Goal: Information Seeking & Learning: Stay updated

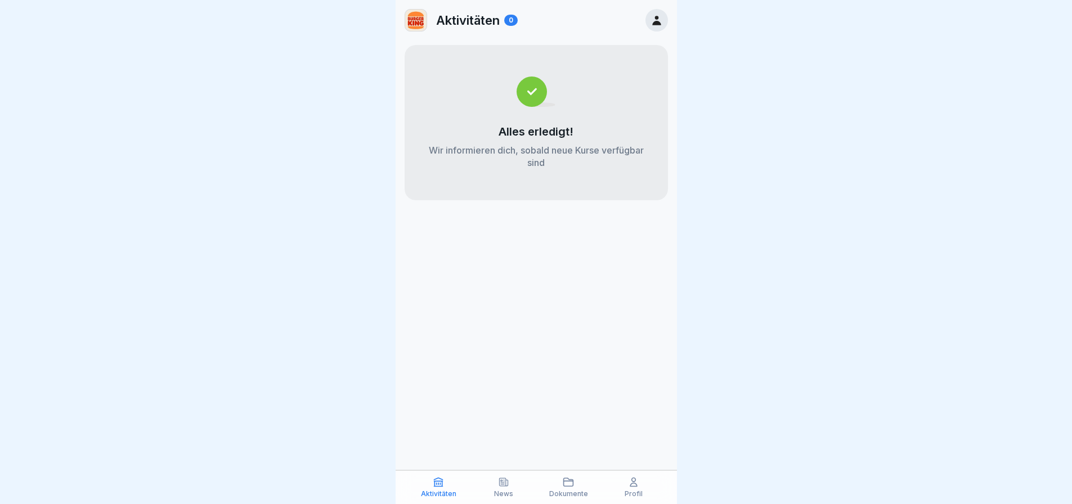
click at [509, 475] on div "Aktivitäten News Dokumente Profil" at bounding box center [535, 487] width 281 height 34
click at [504, 487] on icon at bounding box center [503, 481] width 11 height 11
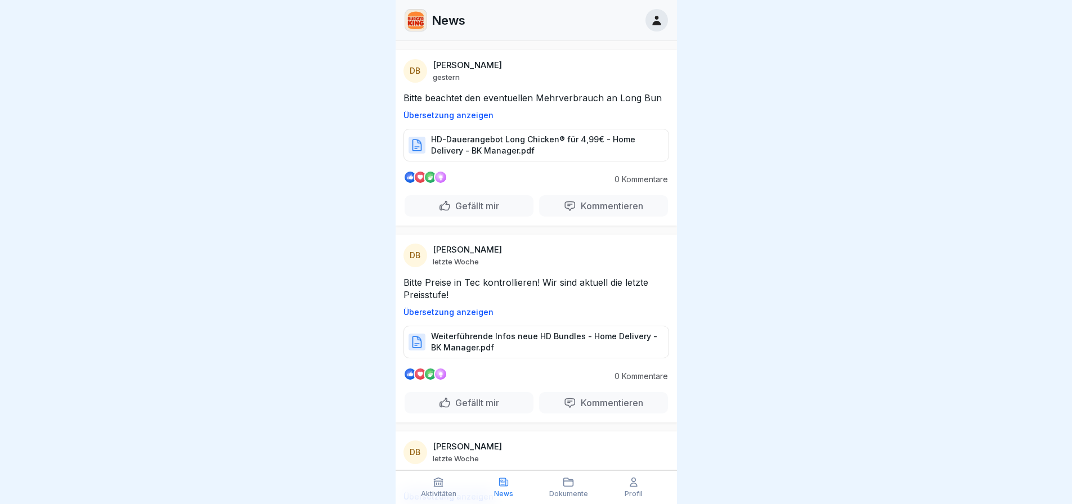
click at [478, 345] on p "Weiterführende Infos neue HD Bundles - Home Delivery - BK Manager.pdf" at bounding box center [544, 342] width 226 height 23
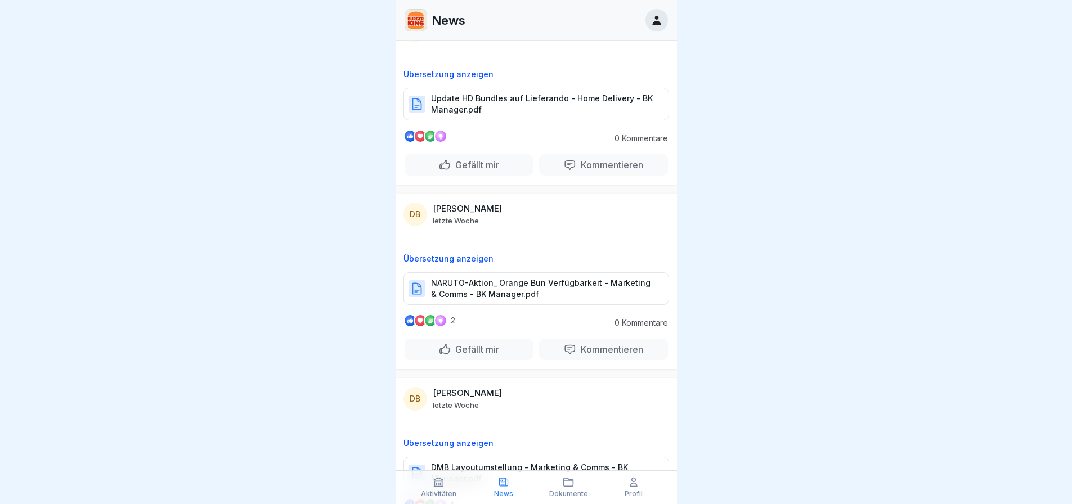
scroll to position [450, 0]
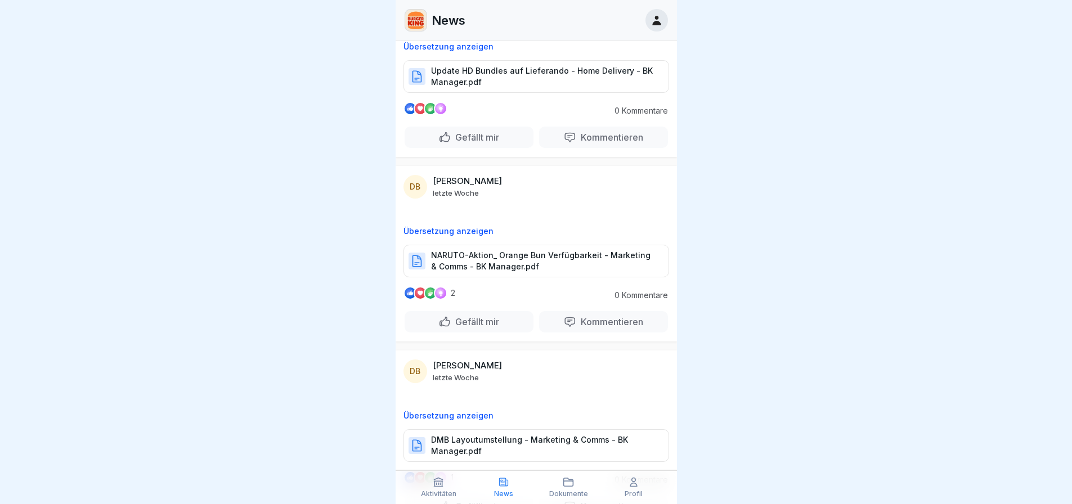
click at [526, 259] on p "NARUTO-Aktion_ Orange Bun Verfügbarkeit - Marketing & Comms - BK Manager.pdf" at bounding box center [544, 261] width 226 height 23
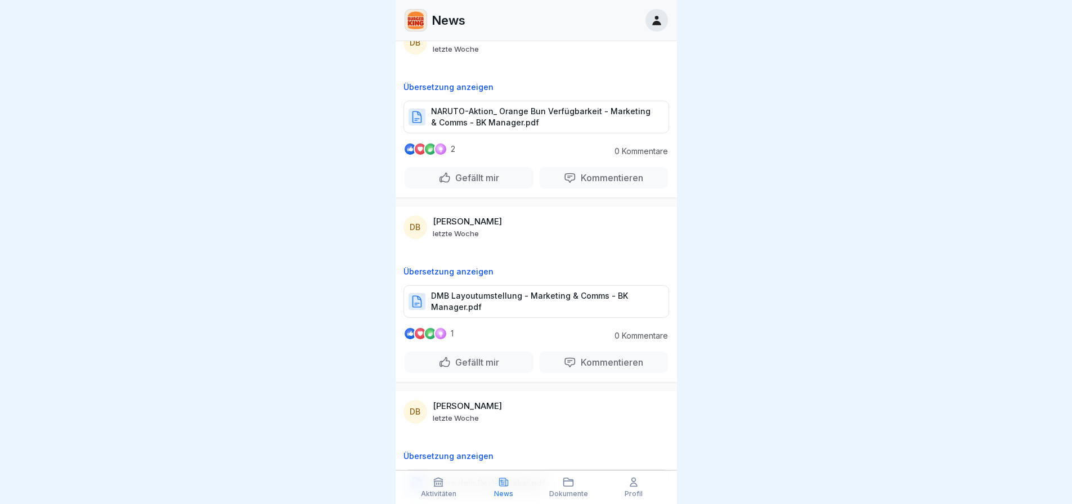
scroll to position [675, 0]
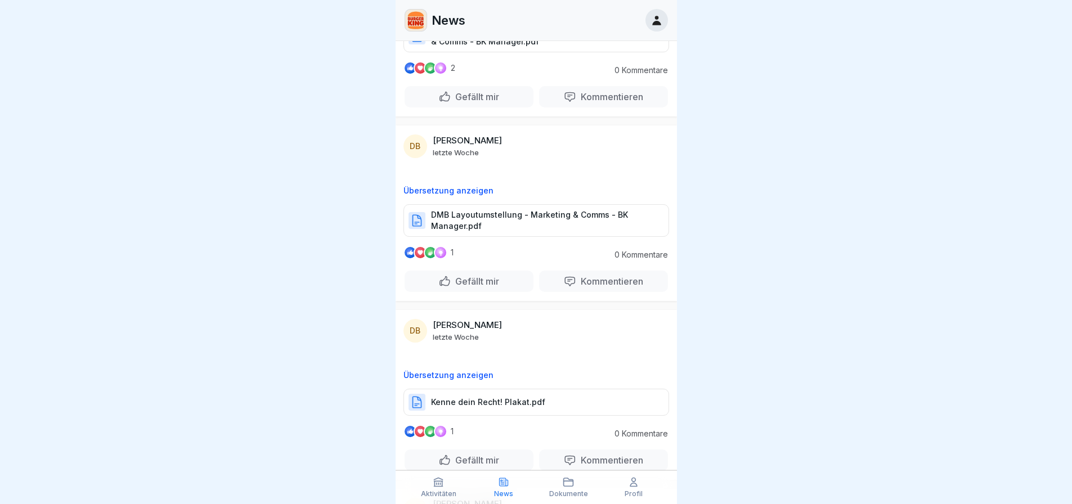
click at [480, 224] on p "DMB Layoutumstellung - Marketing & Comms - BK Manager.pdf" at bounding box center [544, 220] width 226 height 23
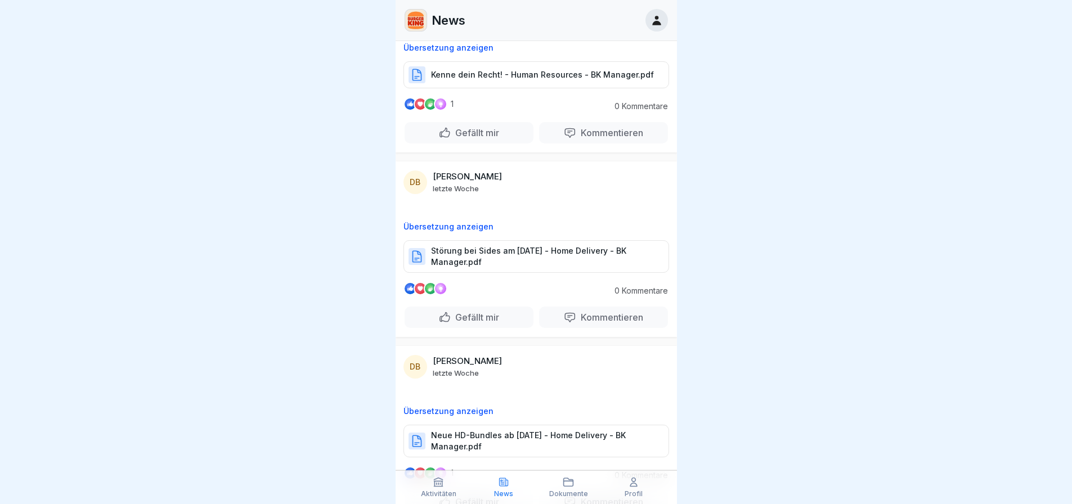
scroll to position [1125, 0]
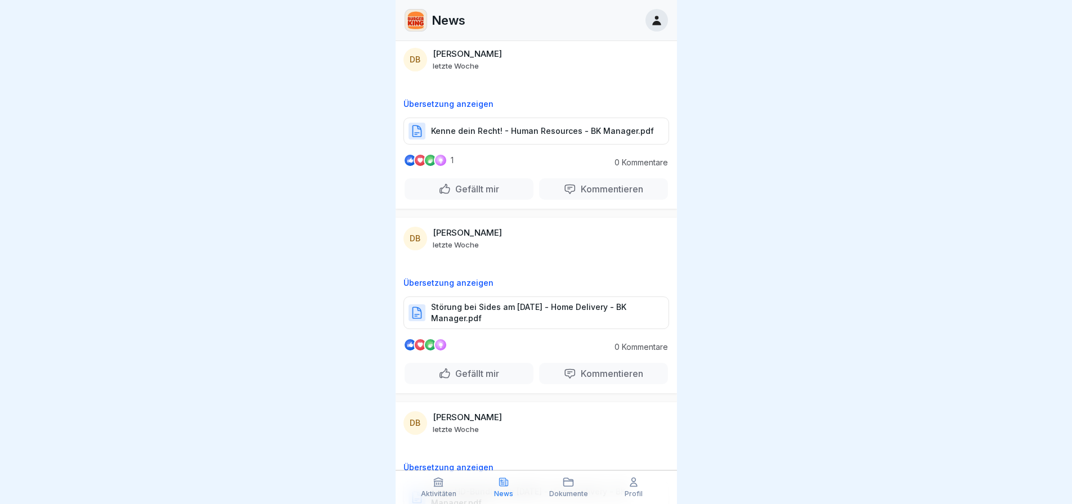
click at [535, 317] on p "Störung bei Sides am [DATE] - Home Delivery - BK Manager.pdf" at bounding box center [544, 313] width 226 height 23
click at [501, 131] on p "Kenne dein Recht! - Human Resources - BK Manager.pdf" at bounding box center [542, 130] width 223 height 11
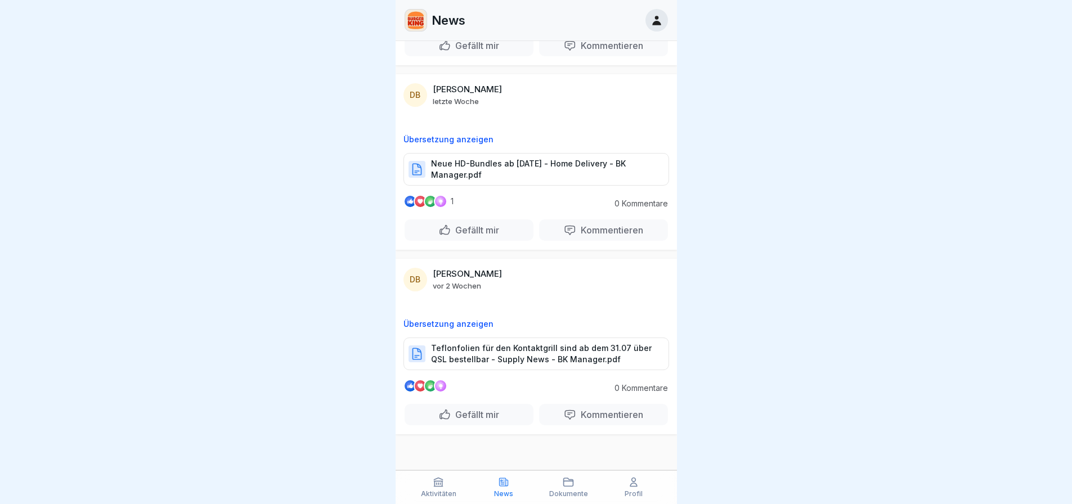
scroll to position [1454, 0]
click at [488, 172] on p "Neue HD-Bundles ab [DATE] - Home Delivery - BK Manager.pdf" at bounding box center [544, 169] width 226 height 23
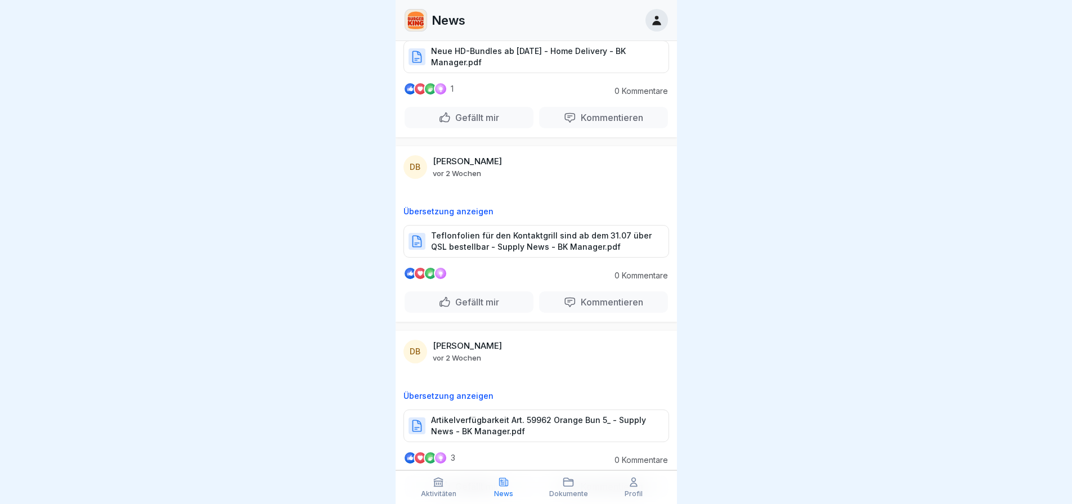
scroll to position [1566, 0]
click at [483, 240] on p "Teflonfolien für den Kontaktgrill sind ab dem 31.07 über QSL bestellbar - Suppl…" at bounding box center [544, 241] width 226 height 23
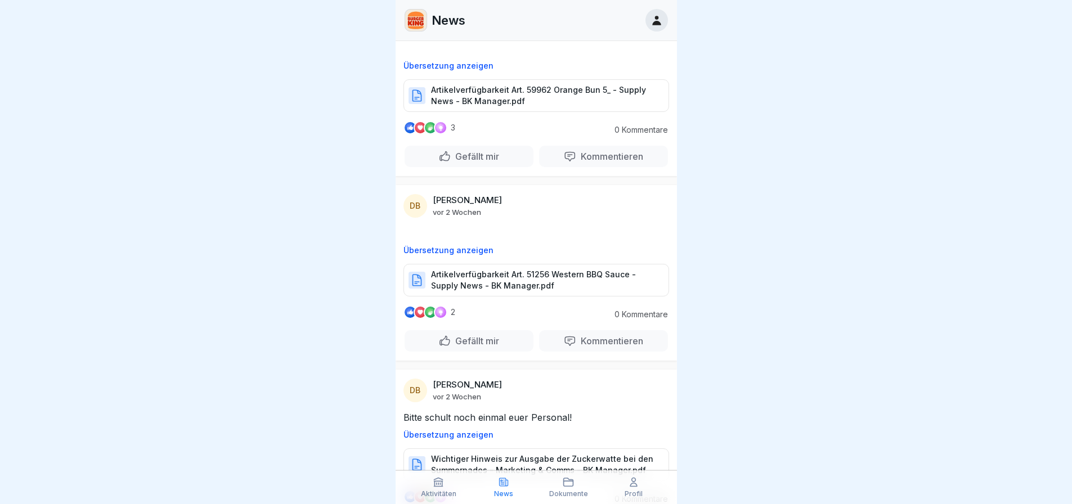
scroll to position [1960, 0]
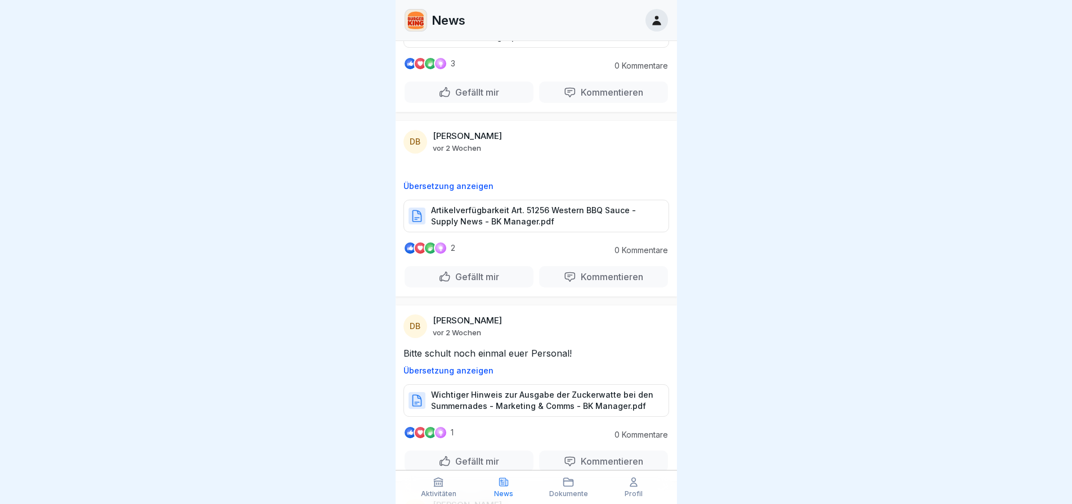
click at [520, 402] on p "Wichtiger Hinweis zur Ausgabe der Zuckerwatte bei den Summernades - Marketing &…" at bounding box center [544, 400] width 226 height 23
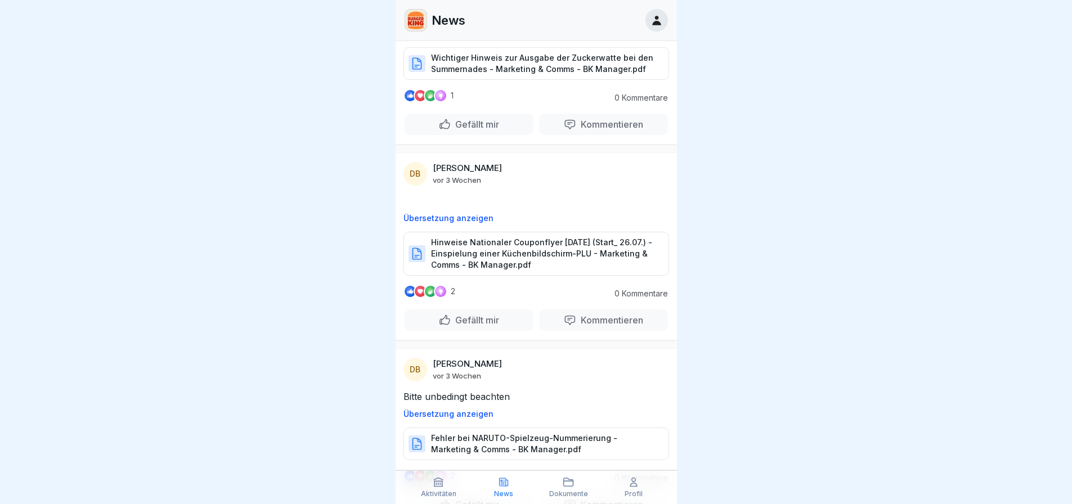
scroll to position [2297, 0]
click at [529, 254] on p "Hinweise Nationaler Couponflyer [DATE] (Start_ 26.07.) - Einspielung einer Küch…" at bounding box center [544, 253] width 226 height 34
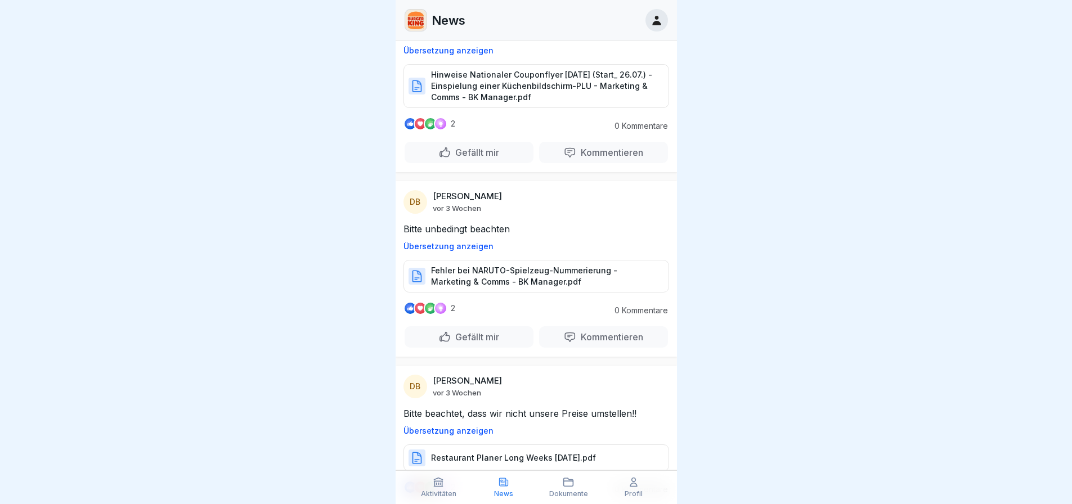
scroll to position [2466, 0]
